Goal: Navigation & Orientation: Find specific page/section

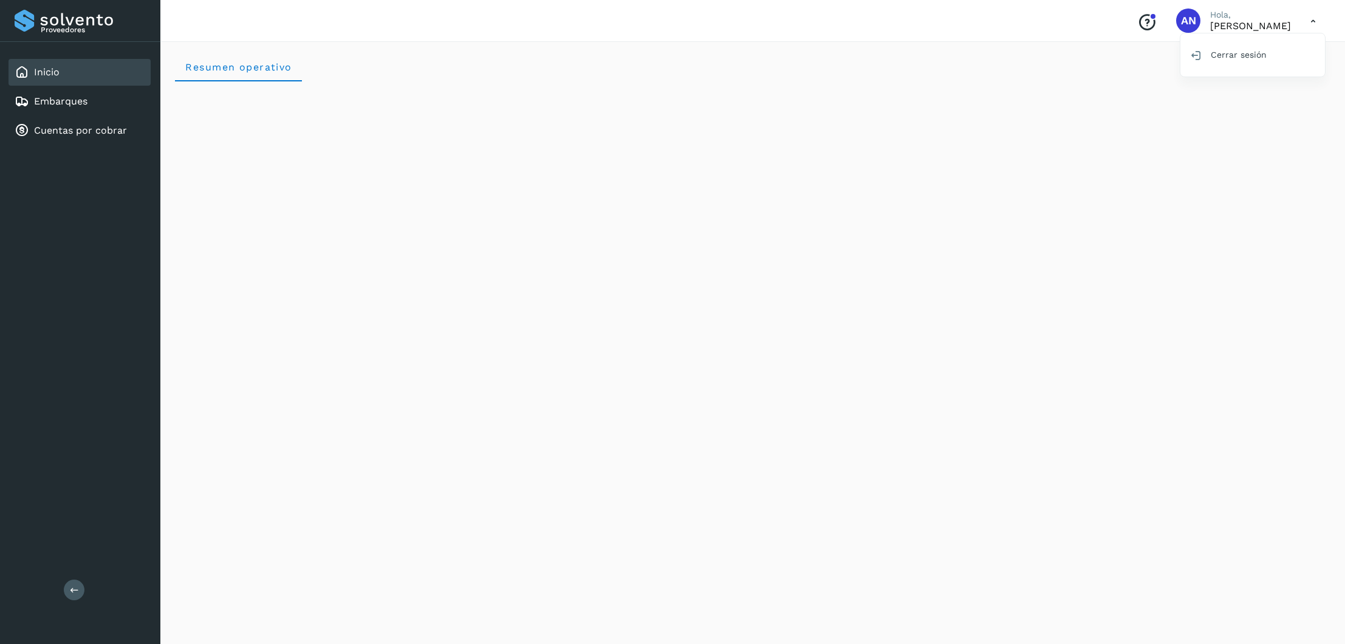
scroll to position [26, 0]
click at [60, 109] on div "Embarques" at bounding box center [80, 101] width 142 height 27
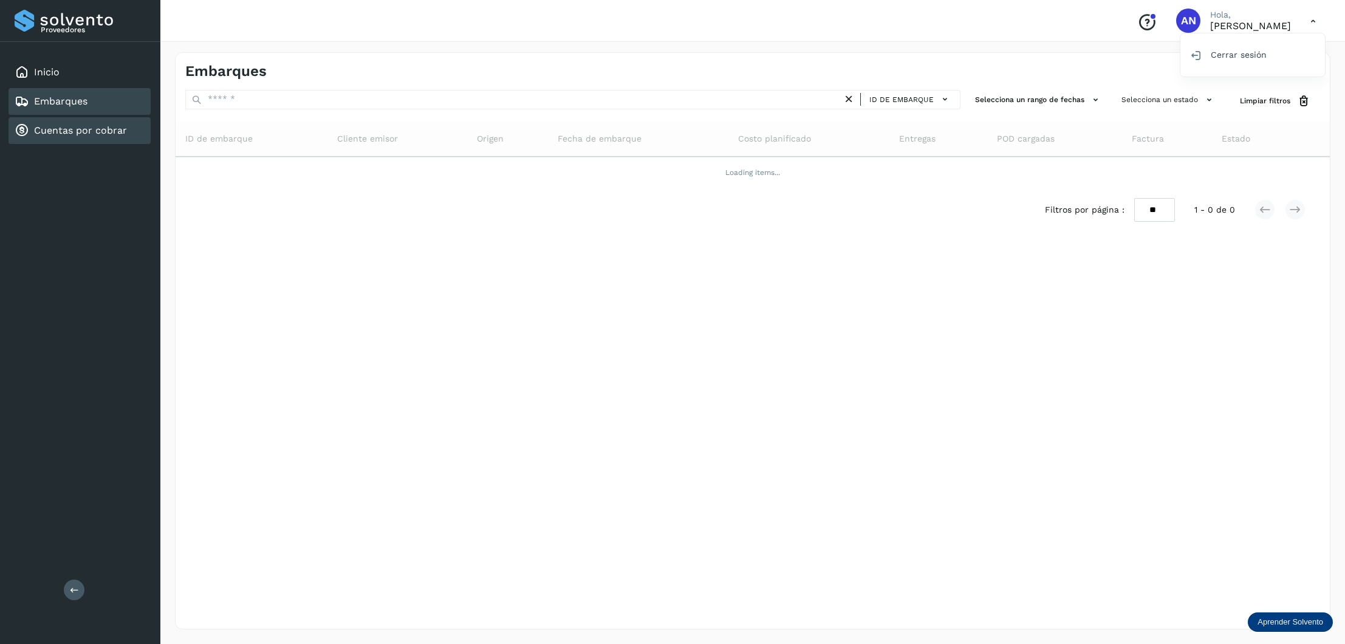
click at [75, 129] on link "Cuentas por cobrar" at bounding box center [80, 130] width 93 height 12
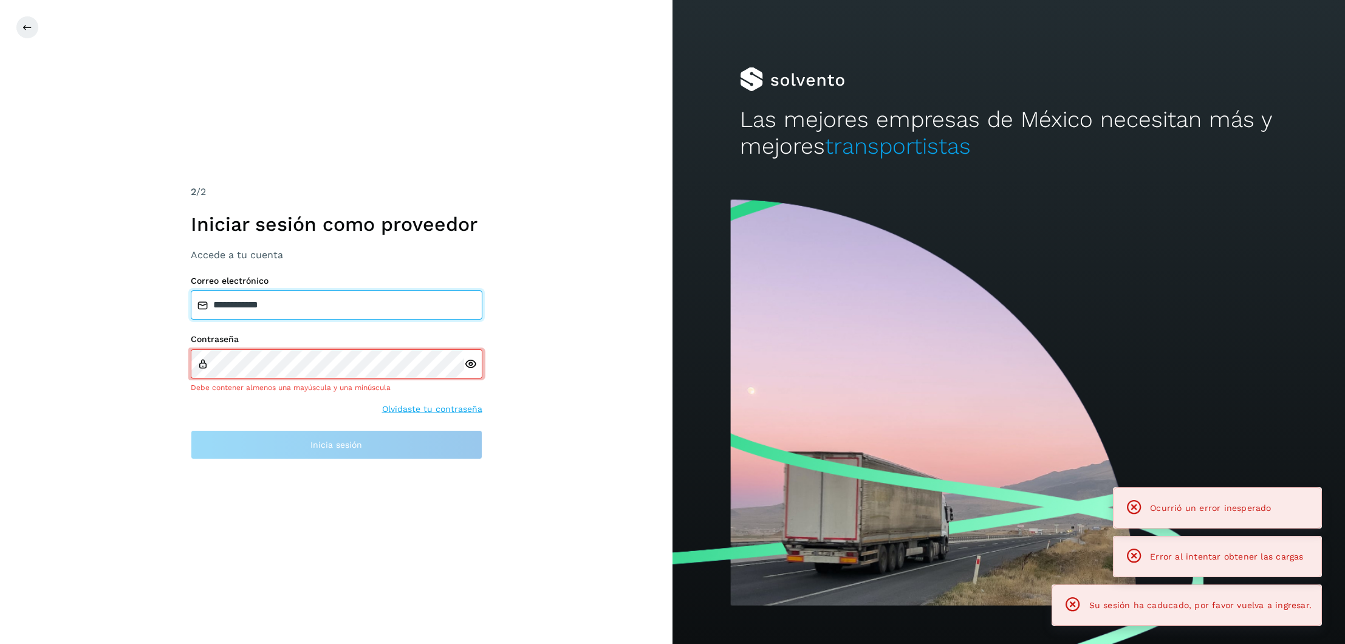
click at [279, 306] on input "**********" at bounding box center [337, 304] width 292 height 29
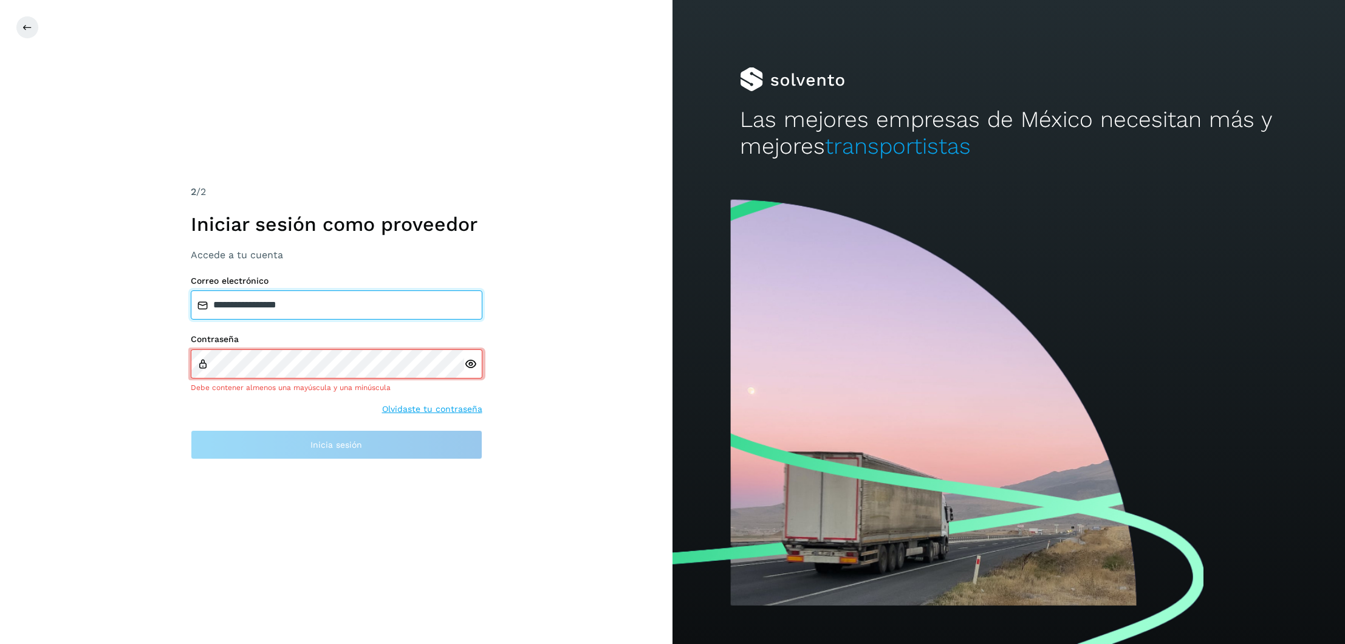
type input "**********"
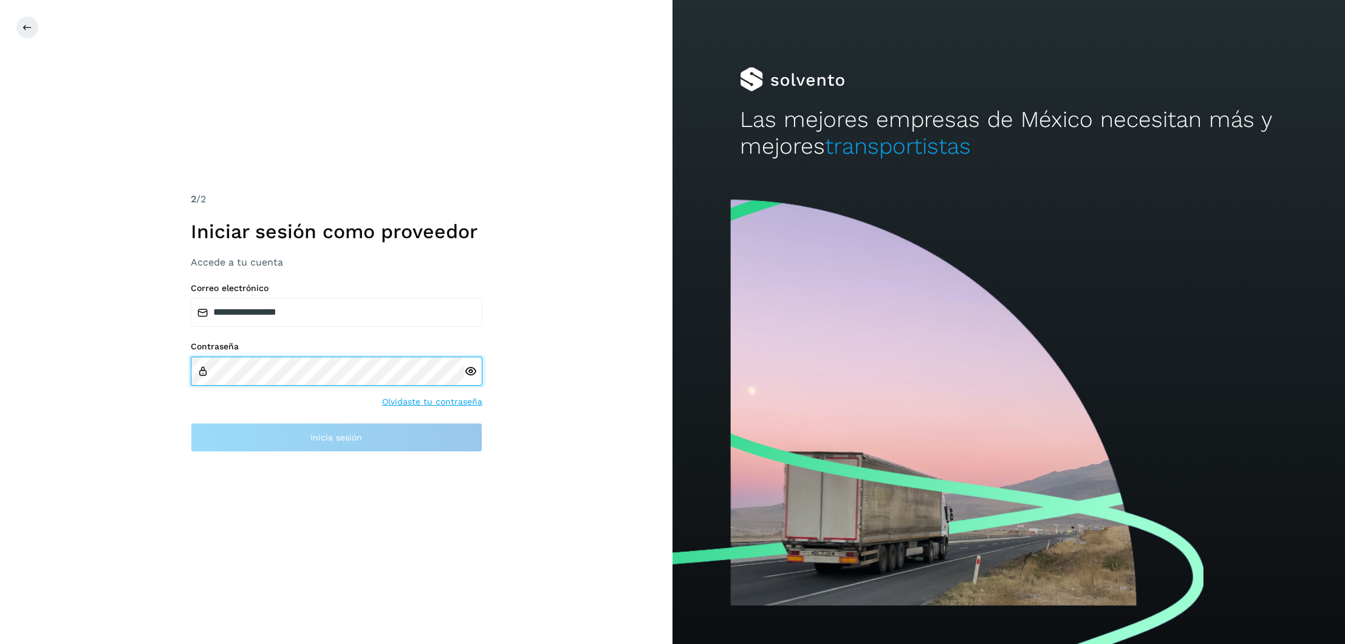
click at [466, 362] on div at bounding box center [337, 370] width 292 height 29
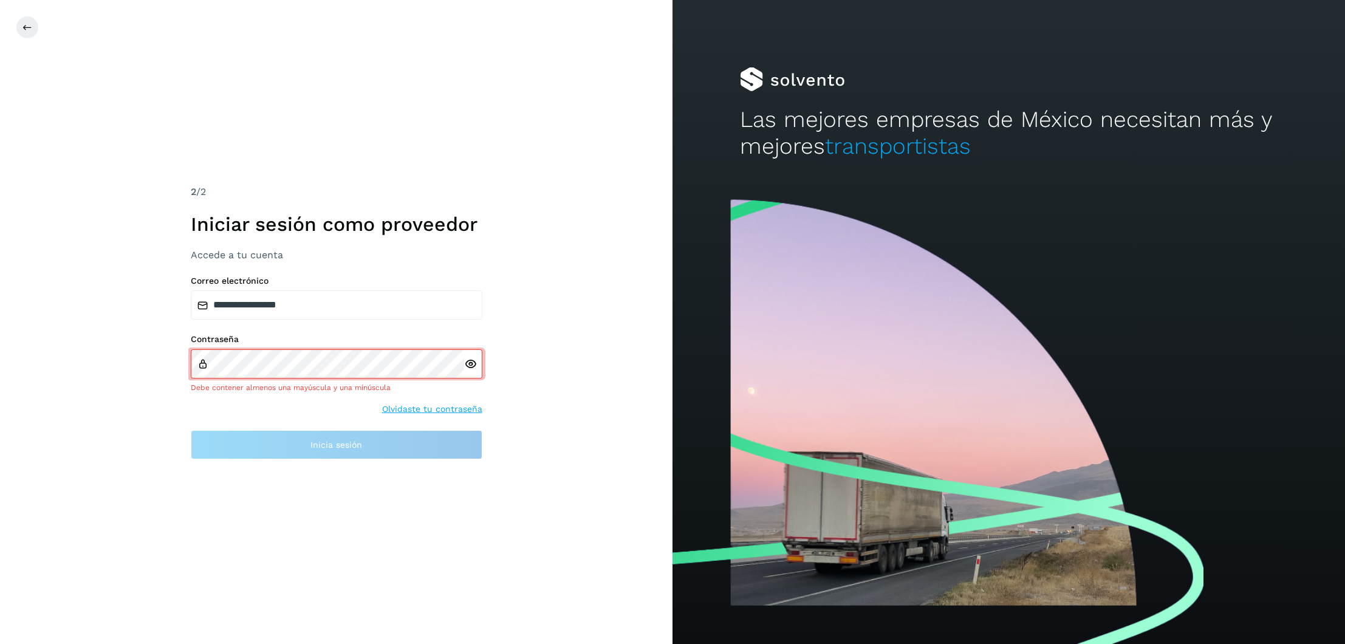
click at [473, 361] on div at bounding box center [473, 363] width 18 height 29
click at [472, 364] on icon at bounding box center [470, 364] width 13 height 13
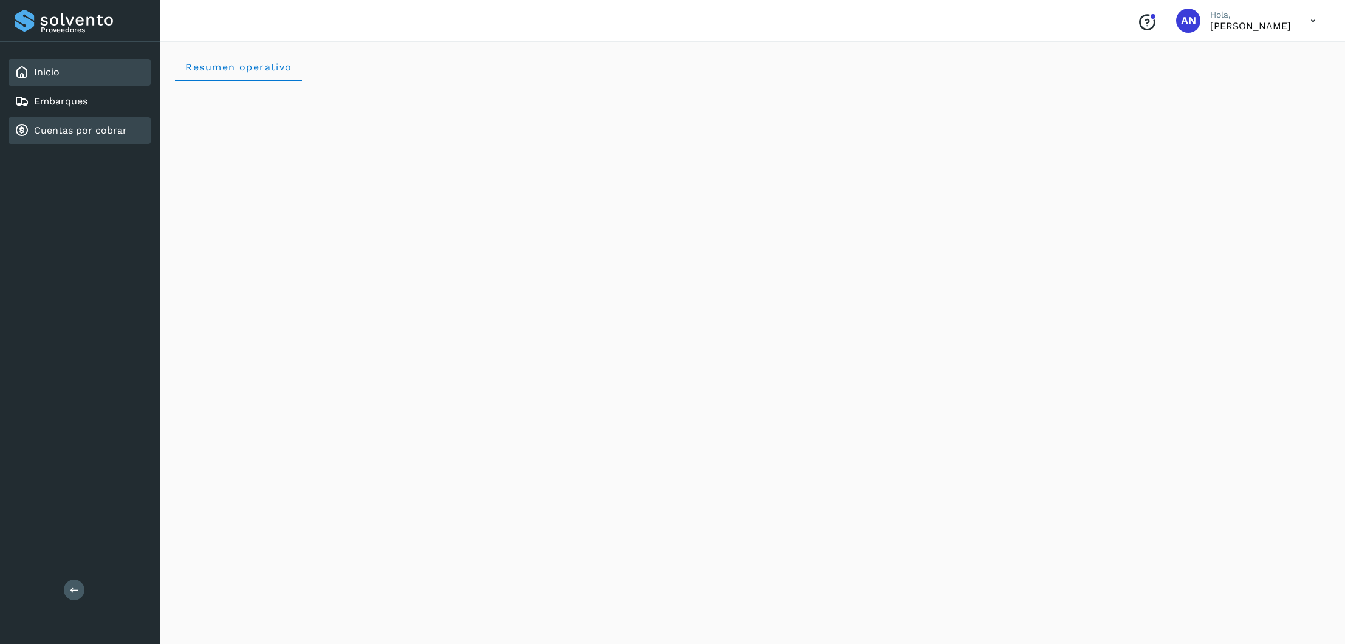
click at [122, 128] on link "Cuentas por cobrar" at bounding box center [80, 130] width 93 height 12
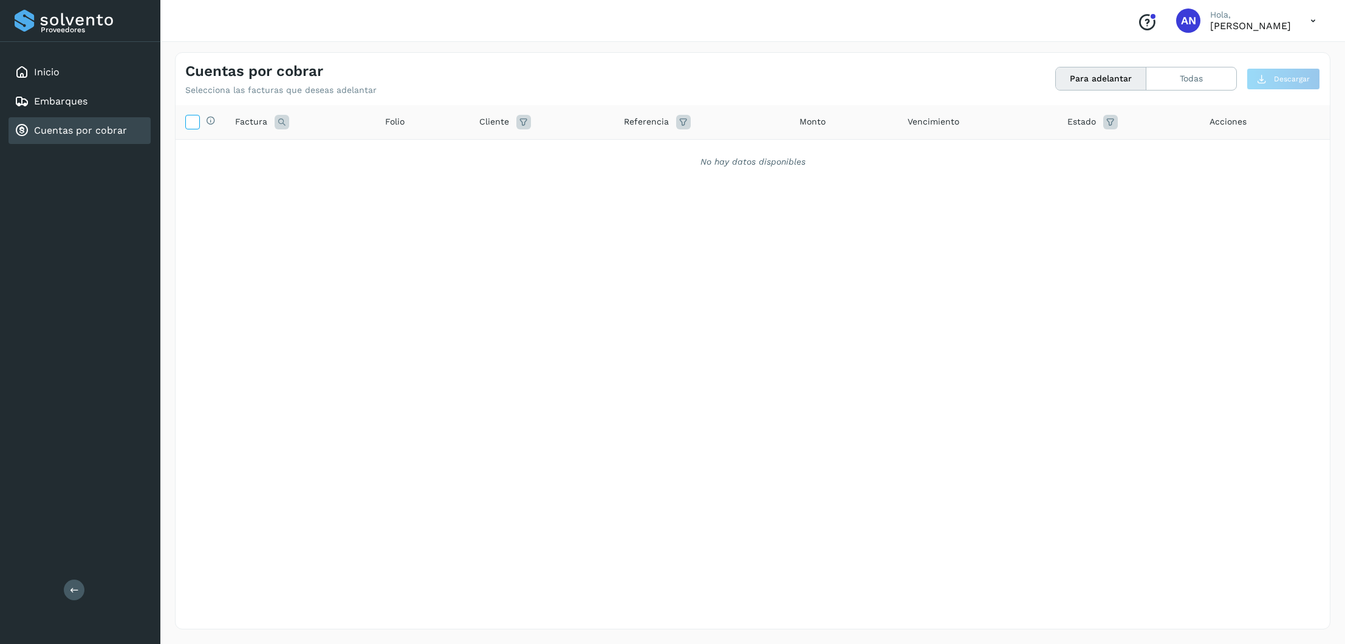
click at [193, 121] on icon at bounding box center [192, 121] width 13 height 13
click at [1220, 28] on p "[PERSON_NAME]" at bounding box center [1250, 26] width 81 height 12
click at [1229, 75] on button "Todas" at bounding box center [1191, 78] width 90 height 22
click at [104, 95] on div "Embarques" at bounding box center [80, 101] width 142 height 27
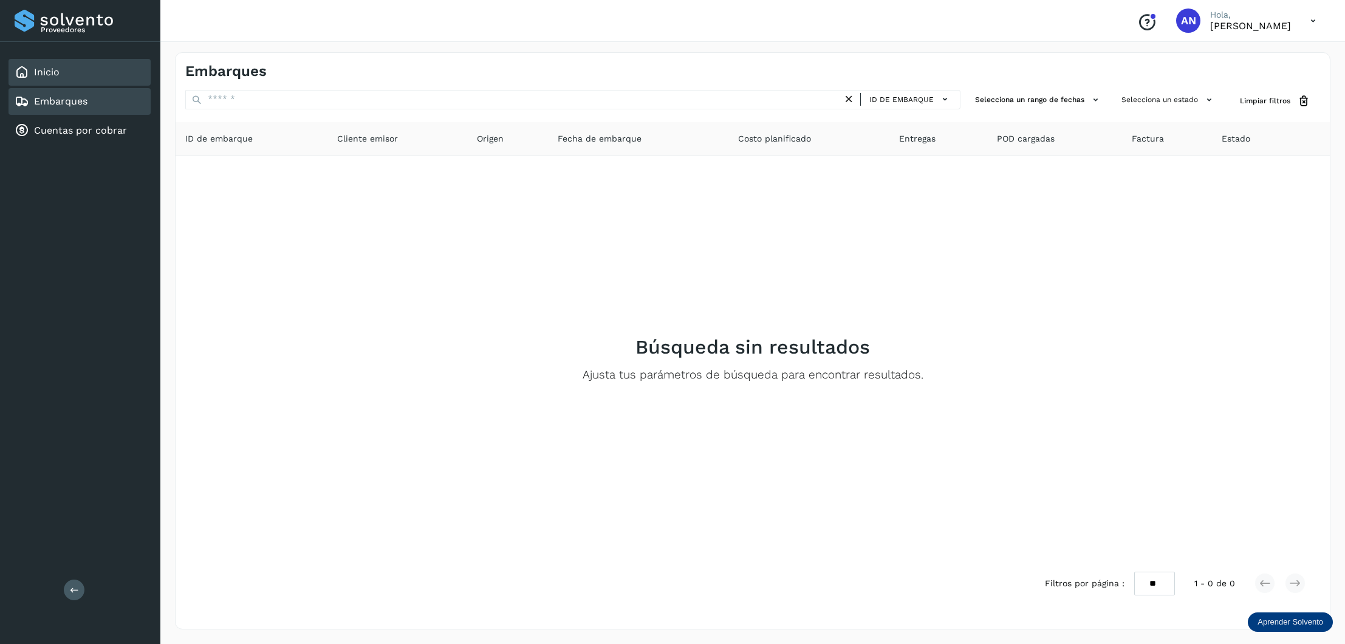
click at [95, 83] on div "Inicio" at bounding box center [80, 72] width 142 height 27
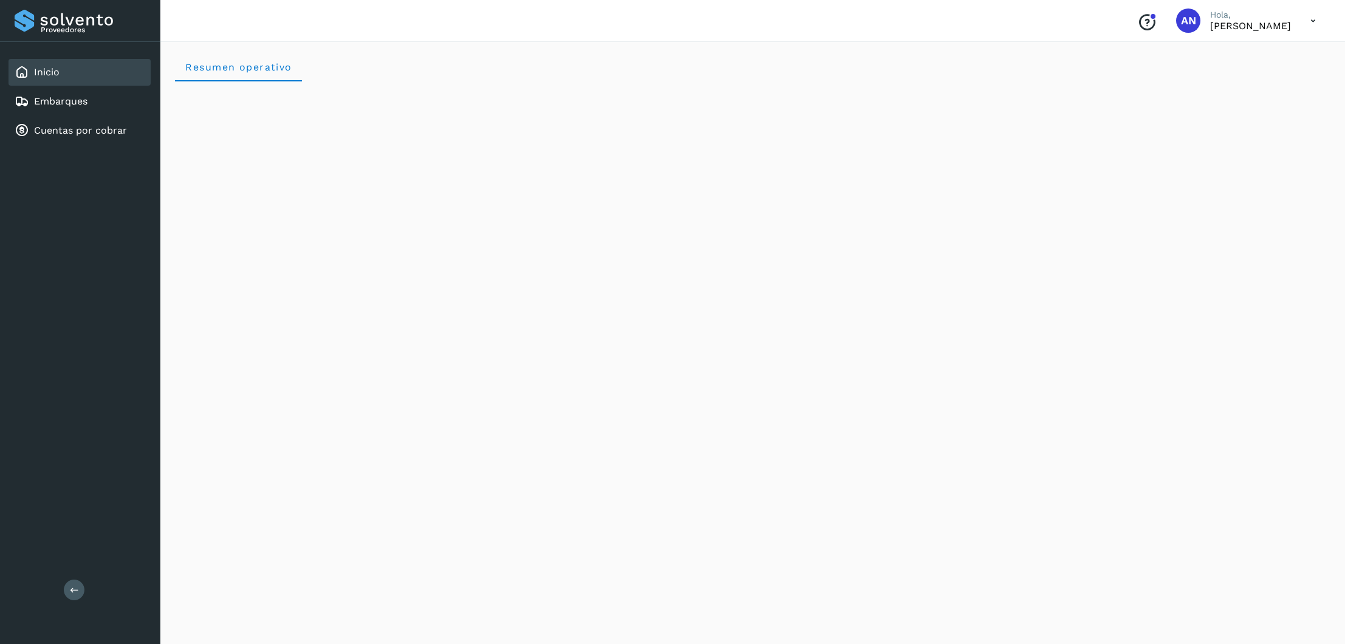
click at [89, 583] on div "Proveedores Inicio Embarques Cuentas por cobrar Salir" at bounding box center [80, 322] width 160 height 644
click at [83, 588] on button at bounding box center [74, 589] width 21 height 21
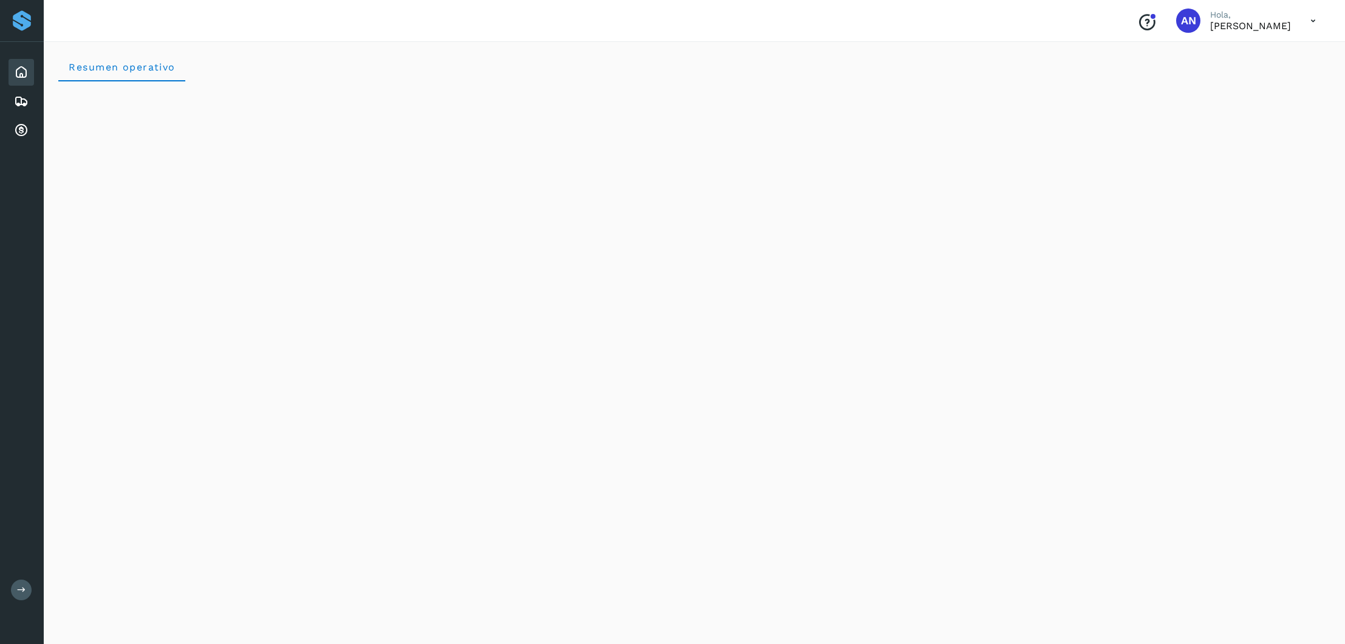
click at [26, 593] on button at bounding box center [21, 589] width 21 height 21
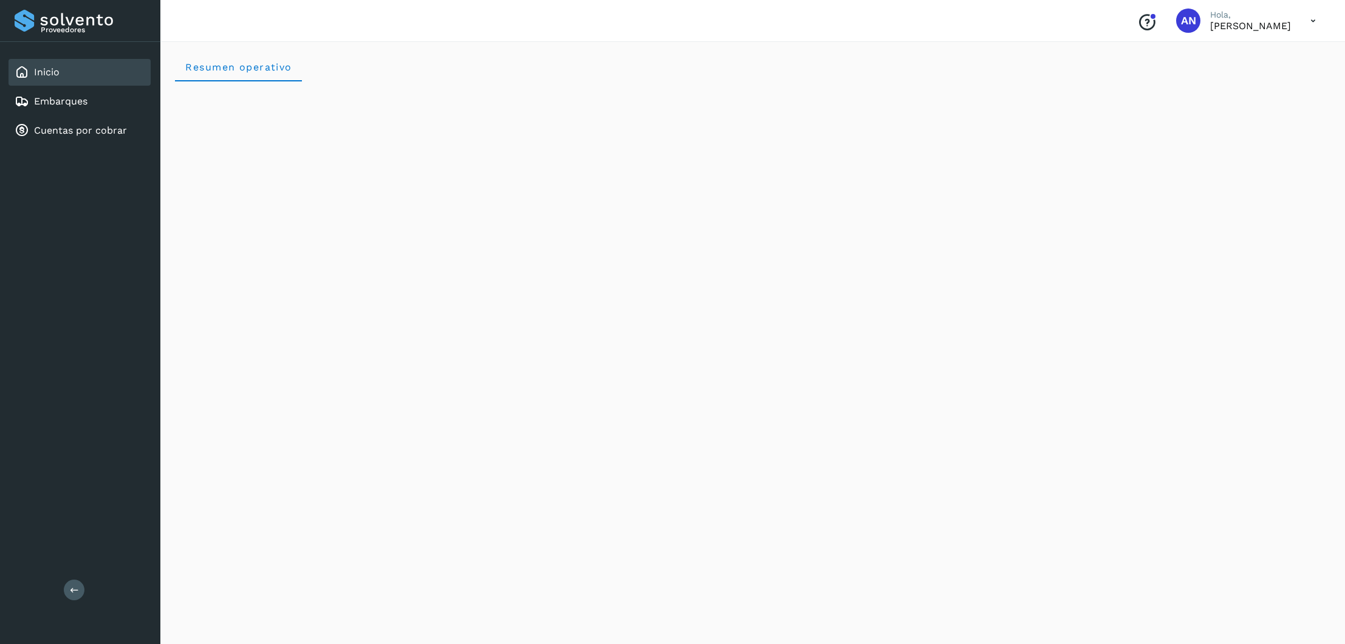
click at [1243, 27] on p "[PERSON_NAME]" at bounding box center [1250, 26] width 81 height 12
click at [1308, 17] on icon at bounding box center [1312, 21] width 25 height 25
click at [1308, 17] on div at bounding box center [672, 322] width 1345 height 644
click at [1137, 22] on icon "Conoce nuestros beneficios" at bounding box center [1146, 22] width 19 height 19
click at [1317, 21] on icon at bounding box center [1312, 21] width 25 height 25
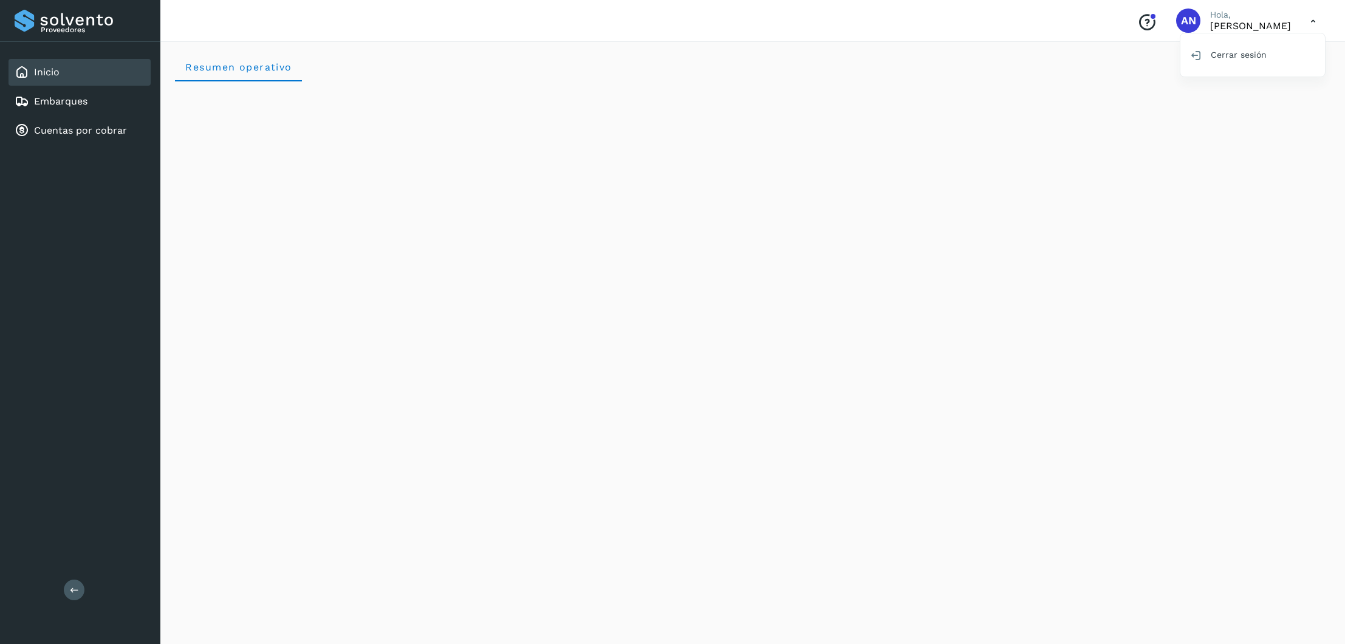
click at [1245, 26] on div at bounding box center [672, 322] width 1345 height 644
click at [1178, 21] on div at bounding box center [672, 322] width 1345 height 644
click at [1170, 22] on div at bounding box center [672, 322] width 1345 height 644
click at [52, 95] on link "Embarques" at bounding box center [60, 101] width 53 height 12
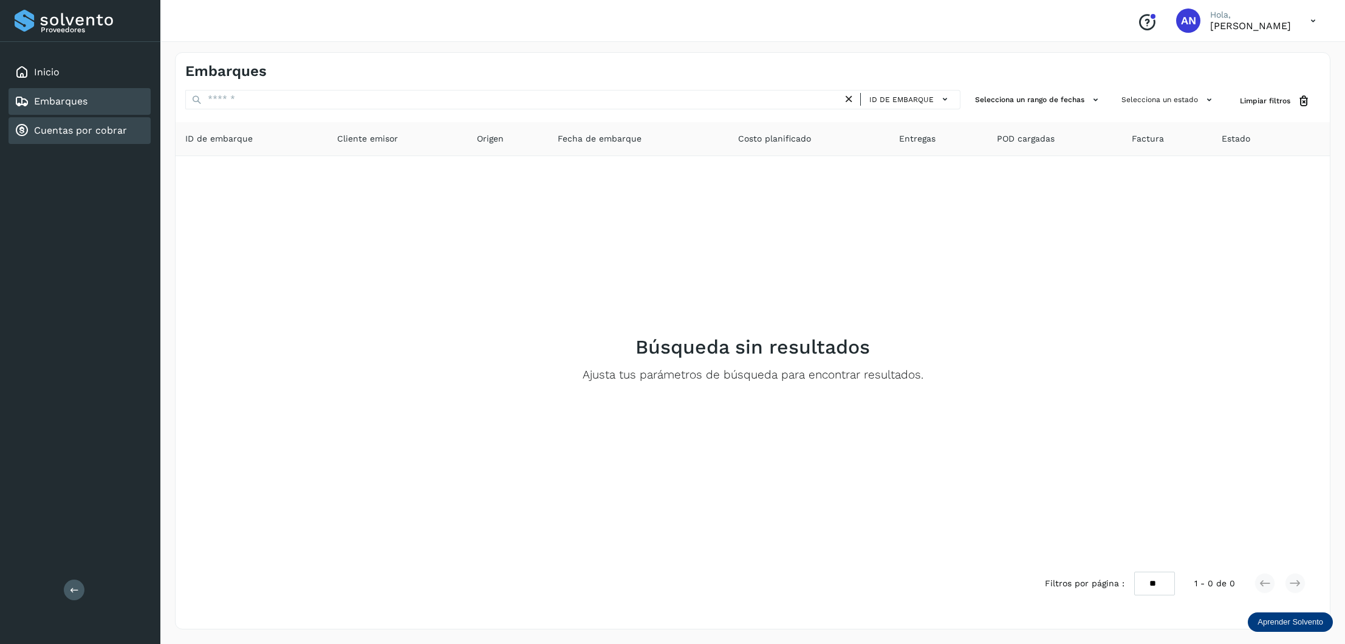
click at [64, 130] on link "Cuentas por cobrar" at bounding box center [80, 130] width 93 height 12
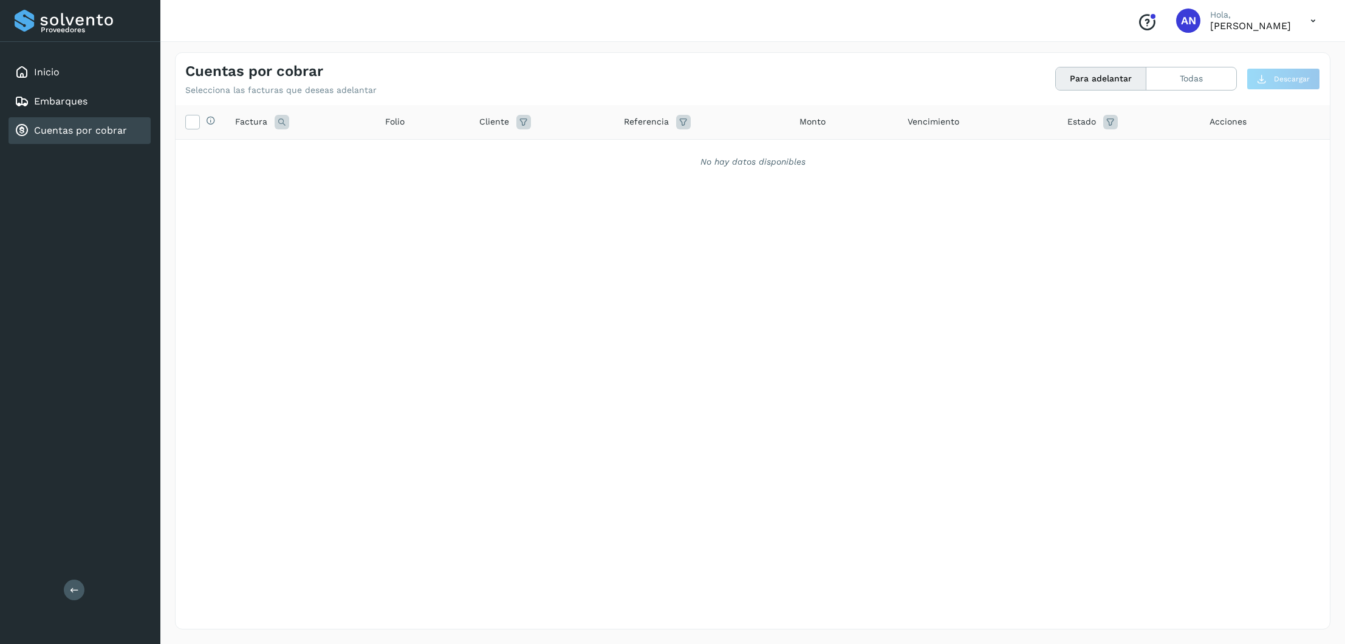
click at [42, 26] on p "Proveedores" at bounding box center [93, 30] width 105 height 9
click at [22, 25] on div "Proveedores" at bounding box center [80, 21] width 131 height 22
